Goal: Information Seeking & Learning: Check status

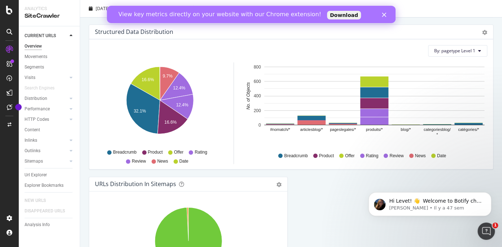
scroll to position [800, 0]
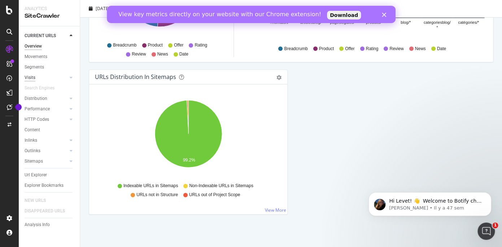
click at [31, 79] on div "Visits" at bounding box center [30, 78] width 11 height 8
